Goal: Find specific page/section: Find specific page/section

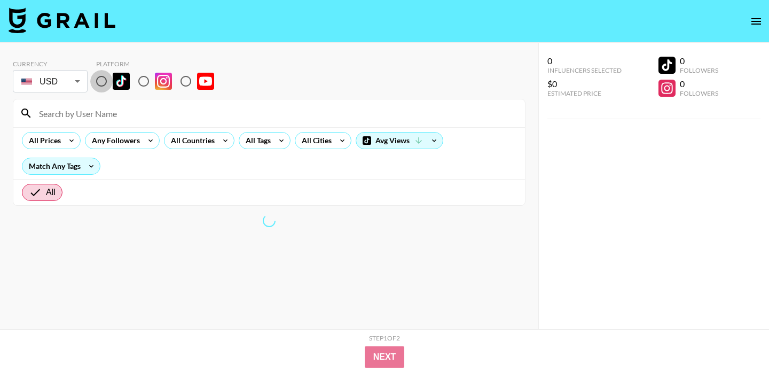
click at [107, 83] on input "radio" at bounding box center [101, 81] width 22 height 22
radio input "true"
click at [318, 142] on div "All Cities" at bounding box center [314, 140] width 38 height 16
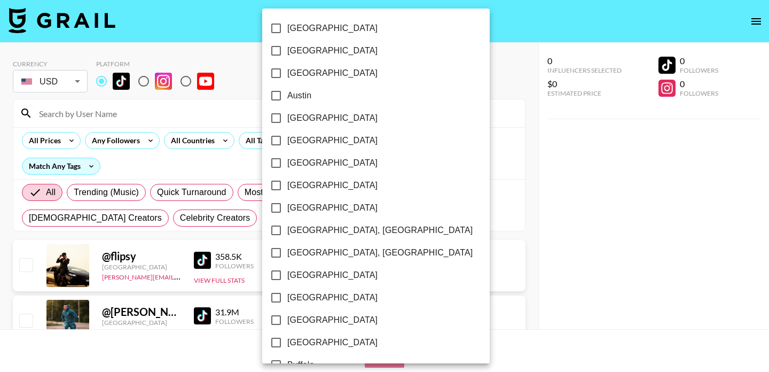
click at [228, 56] on div at bounding box center [384, 186] width 769 height 372
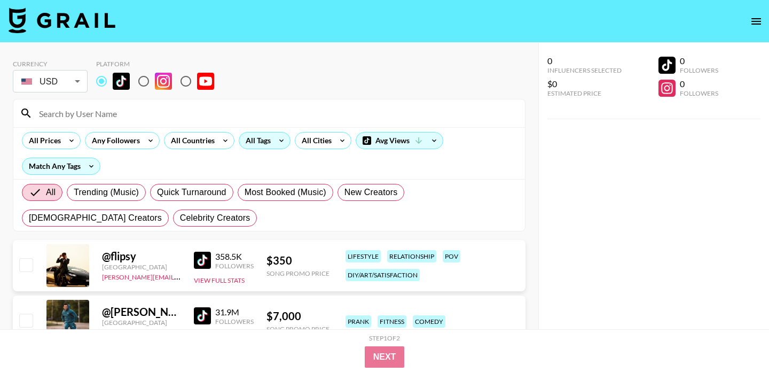
click at [259, 143] on div "All Tags" at bounding box center [256, 140] width 34 height 16
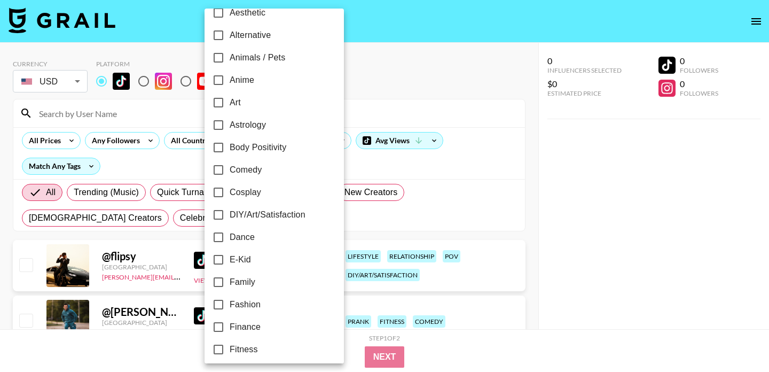
scroll to position [13, 0]
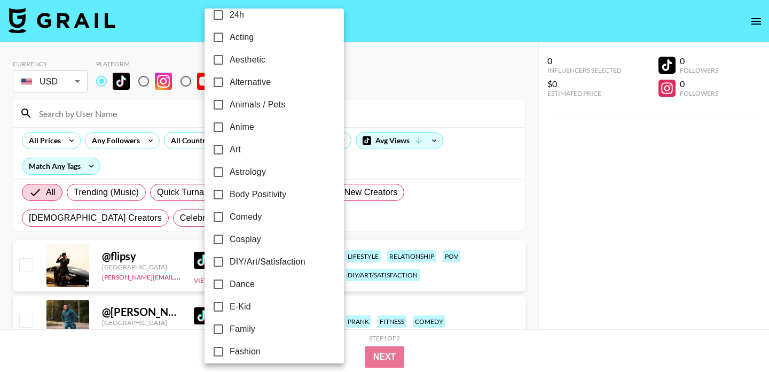
click at [336, 144] on div at bounding box center [384, 186] width 769 height 372
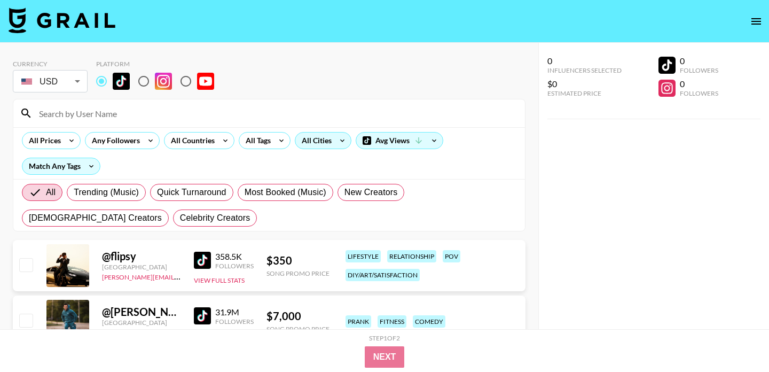
click at [332, 142] on div "All Cities" at bounding box center [314, 140] width 38 height 16
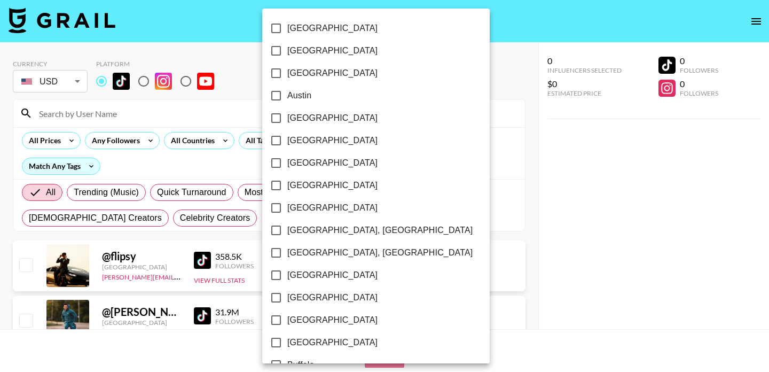
click at [282, 49] on input "[GEOGRAPHIC_DATA]" at bounding box center [276, 51] width 22 height 22
checkbox input "true"
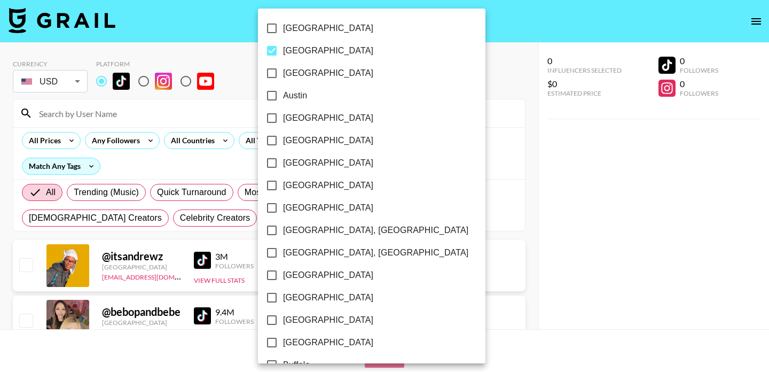
click at [167, 167] on div at bounding box center [384, 186] width 769 height 372
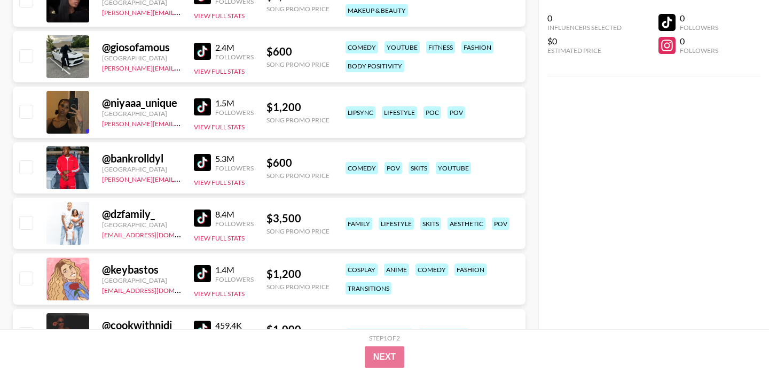
scroll to position [487, 0]
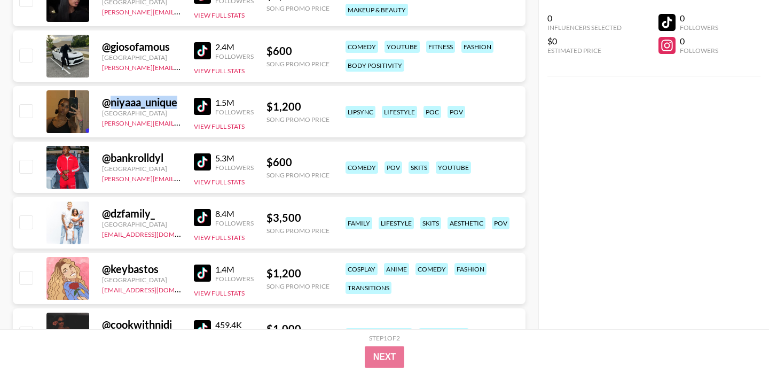
drag, startPoint x: 185, startPoint y: 100, endPoint x: 108, endPoint y: 104, distance: 77.0
click at [108, 104] on div "@ niyaaa_unique [GEOGRAPHIC_DATA] [PERSON_NAME][EMAIL_ADDRESS][DOMAIN_NAME] 1.5…" at bounding box center [269, 111] width 513 height 51
copy div "niyaaa_unique"
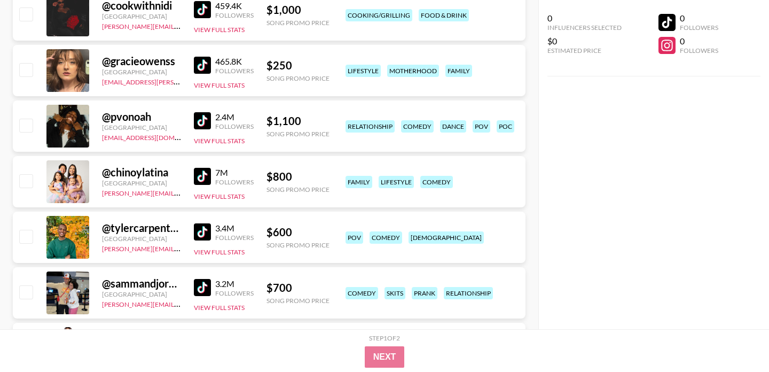
scroll to position [808, 0]
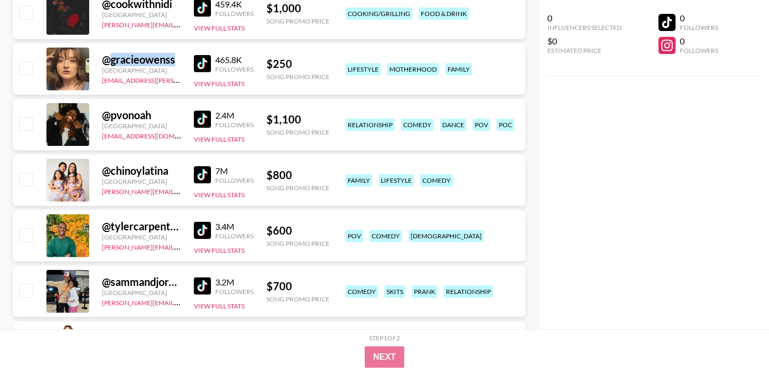
drag, startPoint x: 178, startPoint y: 58, endPoint x: 113, endPoint y: 61, distance: 64.8
click at [113, 61] on div "@ gracieowenss" at bounding box center [141, 59] width 79 height 13
copy div "gracieowenss"
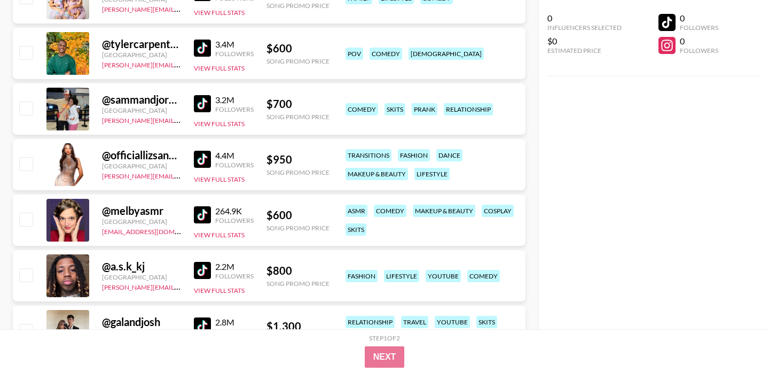
scroll to position [991, 0]
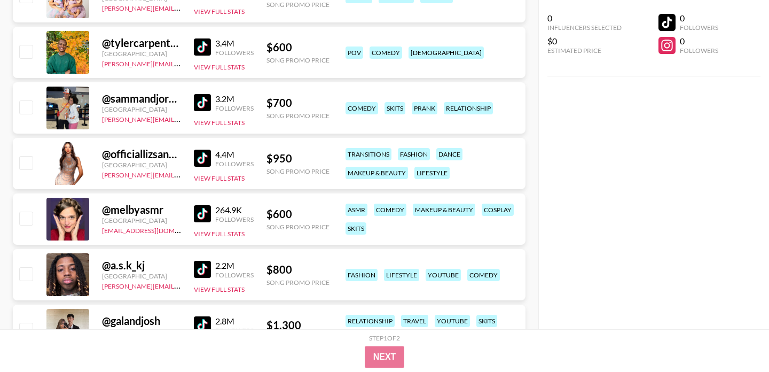
click at [199, 47] on img at bounding box center [202, 46] width 17 height 17
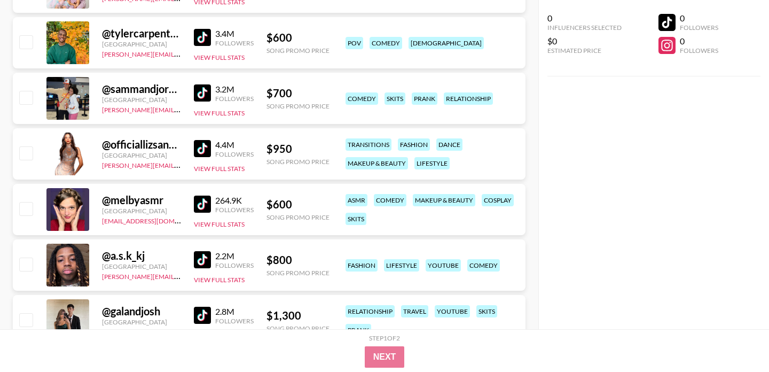
click at [199, 99] on img at bounding box center [202, 92] width 17 height 17
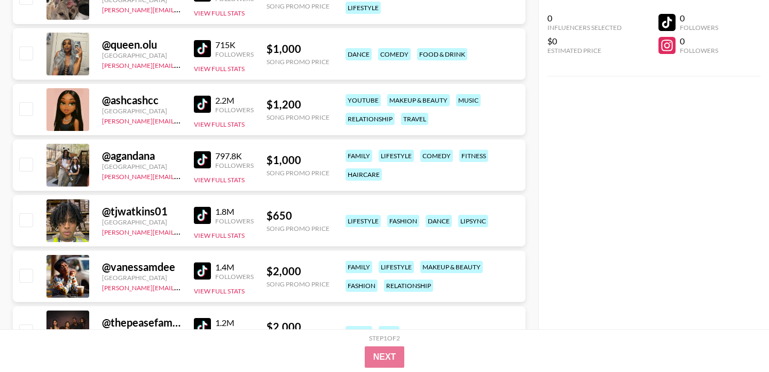
scroll to position [1657, 0]
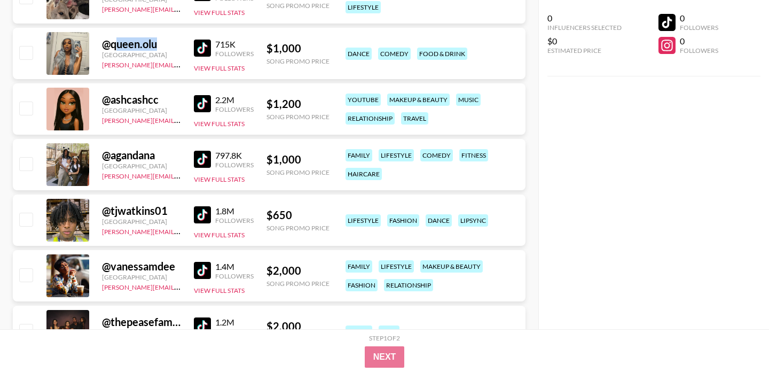
drag, startPoint x: 159, startPoint y: 47, endPoint x: 115, endPoint y: 44, distance: 43.9
click at [115, 44] on div "@ queen.olu" at bounding box center [141, 43] width 79 height 13
copy div "ueen.olu"
click at [201, 100] on img at bounding box center [202, 103] width 17 height 17
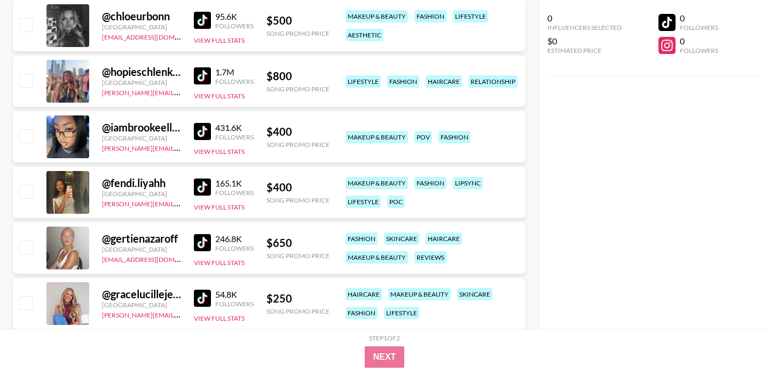
scroll to position [4020, 0]
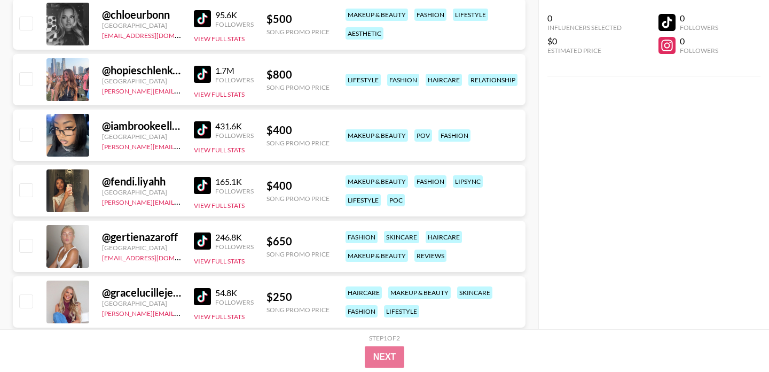
click at [201, 130] on img at bounding box center [202, 129] width 17 height 17
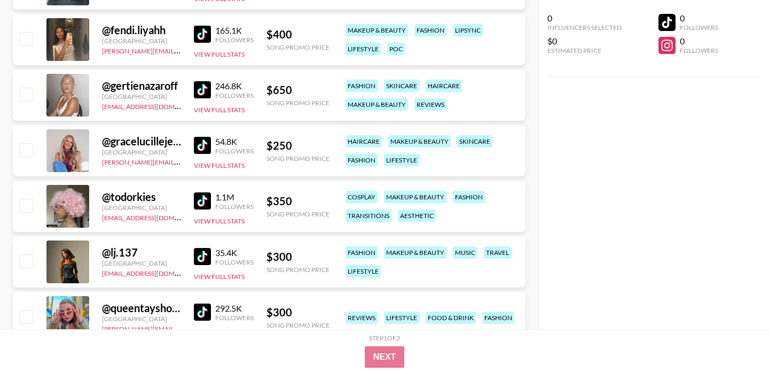
scroll to position [4172, 0]
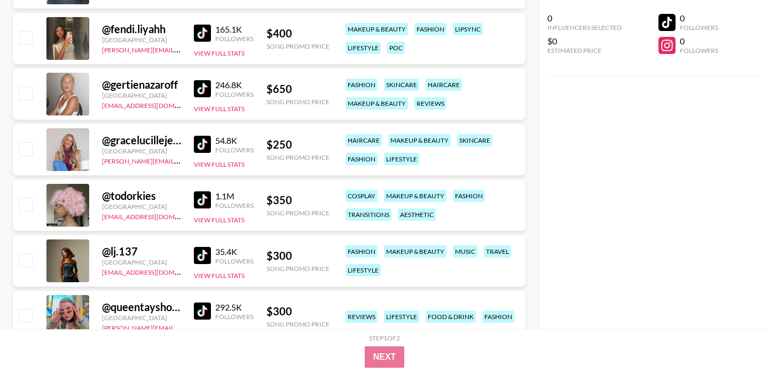
click at [204, 89] on img at bounding box center [202, 88] width 17 height 17
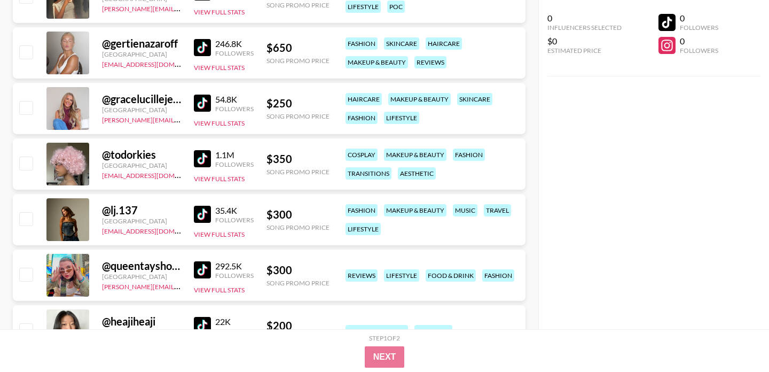
scroll to position [4227, 0]
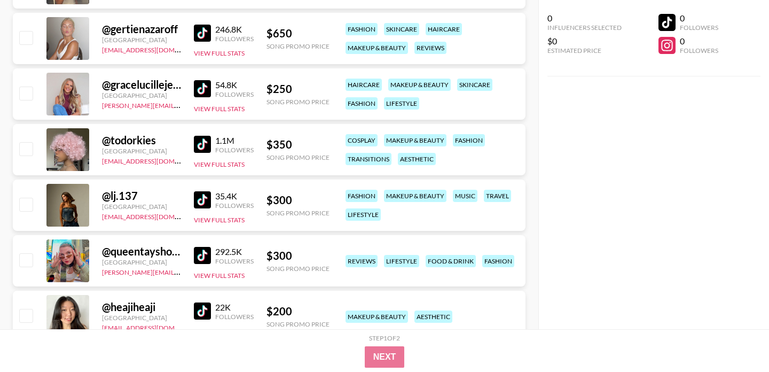
click at [201, 141] on img at bounding box center [202, 144] width 17 height 17
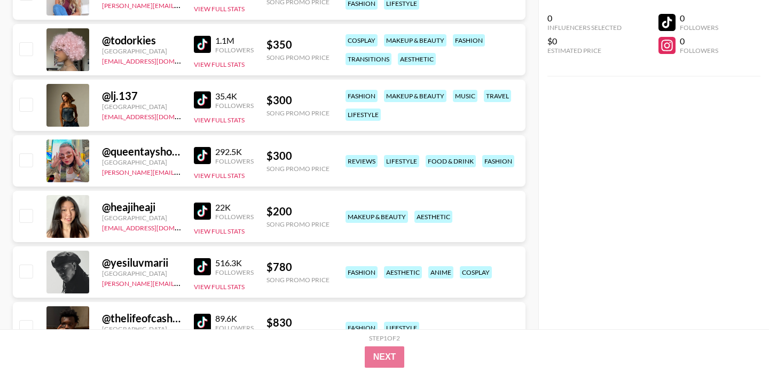
scroll to position [4397, 0]
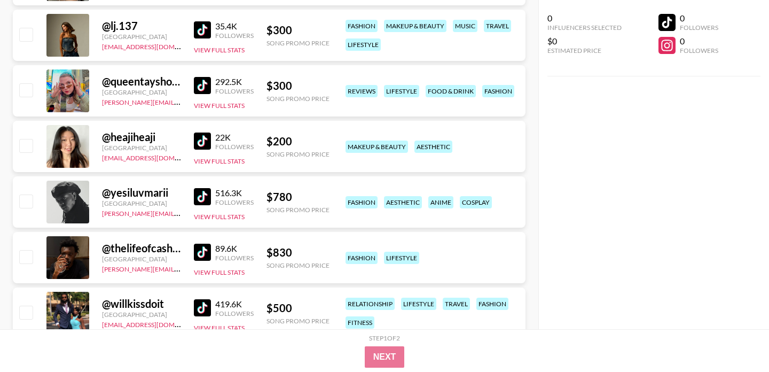
click at [201, 139] on img at bounding box center [202, 140] width 17 height 17
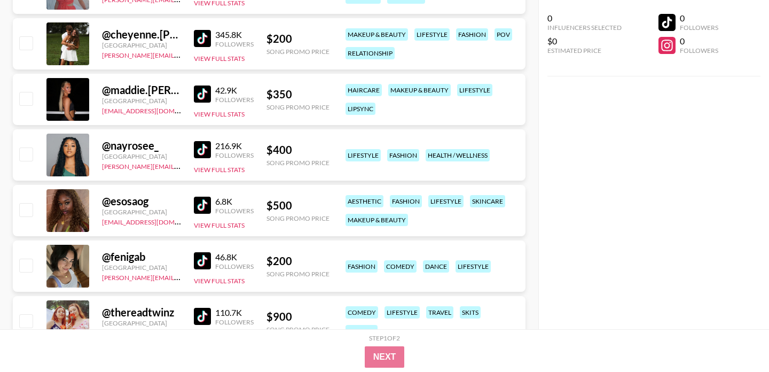
scroll to position [5334, 0]
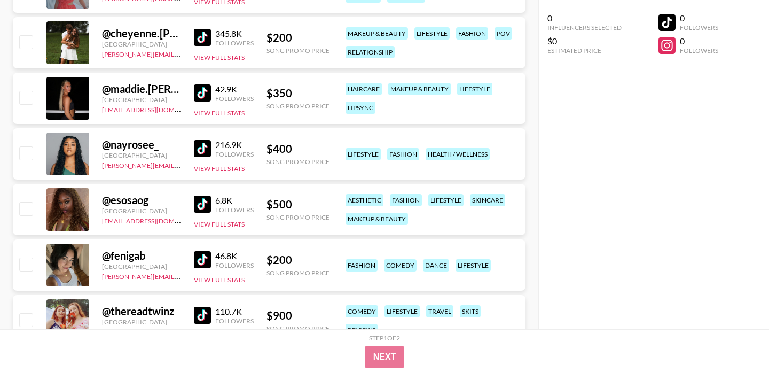
click at [202, 91] on img at bounding box center [202, 92] width 17 height 17
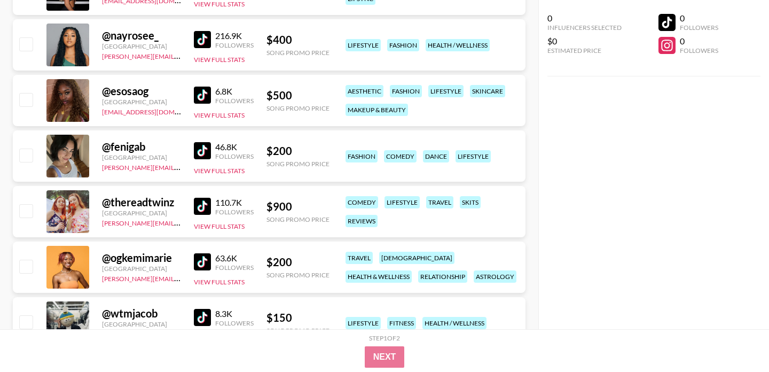
scroll to position [5444, 0]
click at [209, 145] on img at bounding box center [202, 150] width 17 height 17
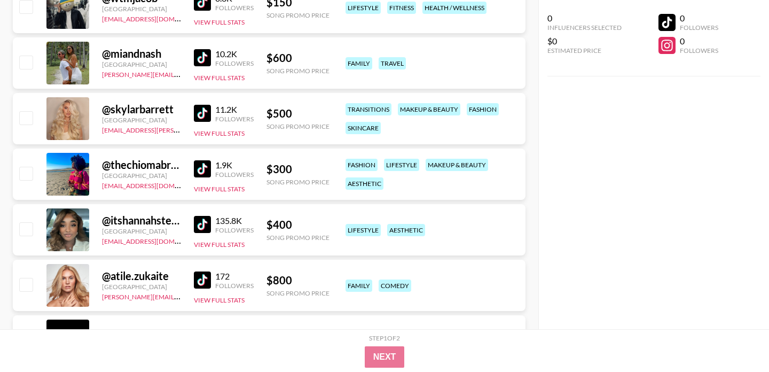
scroll to position [5826, 0]
